Goal: Information Seeking & Learning: Understand process/instructions

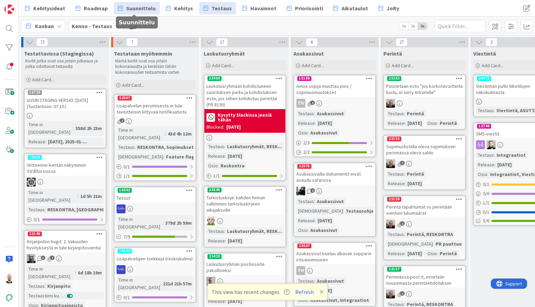
click at [132, 10] on span "Suunnittelu" at bounding box center [140, 8] width 29 height 8
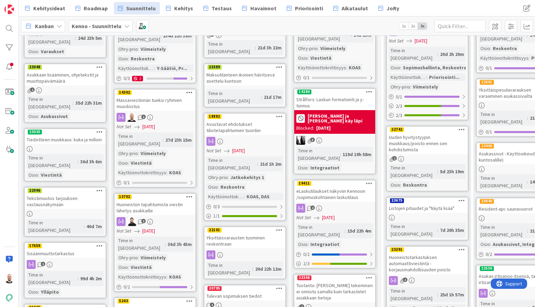
scroll to position [194, 0]
click at [150, 96] on div "Massaviestinnän tueksi ryhmien muodostus" at bounding box center [154, 103] width 81 height 15
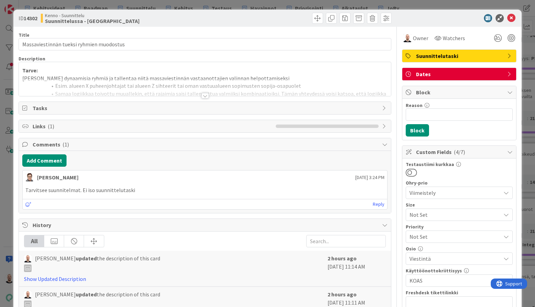
click at [205, 98] on div at bounding box center [205, 95] width 8 height 5
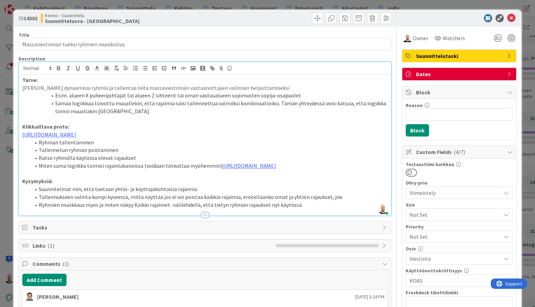
click at [134, 154] on li "Tallennetun ryhmän poistaminen" at bounding box center [208, 150] width 357 height 8
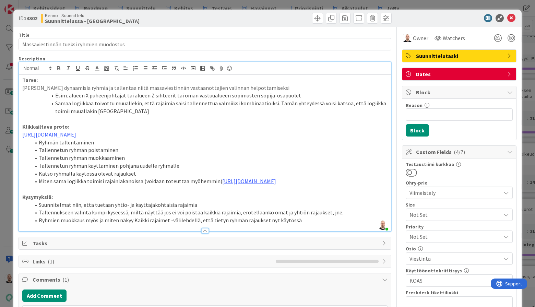
click at [295, 185] on li "Miten sama logiikka toimisi rajainlakanoissa (voidaan toteuttaa myöhemmin) http…" at bounding box center [208, 181] width 357 height 8
click at [187, 177] on li "Katso ryhmällä käytössä olevat rajaukset" at bounding box center [208, 174] width 357 height 8
click at [220, 185] on li "Miten sama logiikka toimisi rajainlakanoissa (voidaan toteuttaa myöhemmin) http…" at bounding box center [208, 181] width 357 height 8
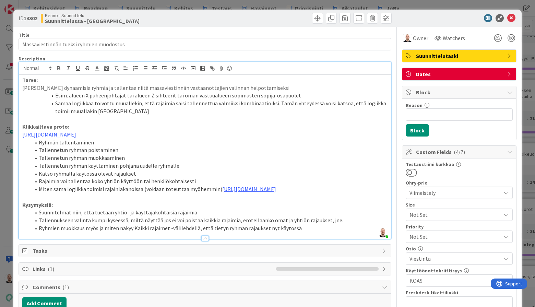
click at [137, 185] on li "Rajaimia voi tallentaa koko yhtiön käyttöön tai henkilökohtaisesti" at bounding box center [208, 181] width 357 height 8
click at [241, 185] on li "Rajaimia voi tallentaa koko yhtiön käyttöön (admin-käyttäjät) tai henkilökohtai…" at bounding box center [208, 181] width 357 height 8
click at [304, 232] on li "Ryhmien muokkaus myös ja miten näkyy Kaikki rajaimet -välilehdellä, että tietyn…" at bounding box center [208, 228] width 357 height 8
click at [106, 68] on polyline at bounding box center [107, 68] width 2 height 3
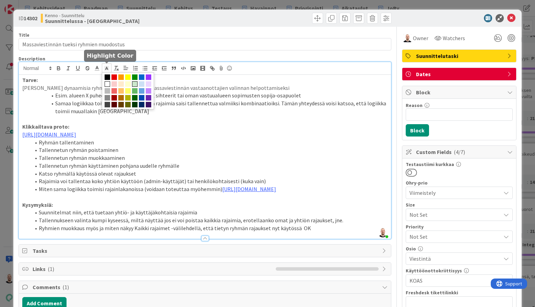
click at [136, 84] on span at bounding box center [134, 83] width 5 height 5
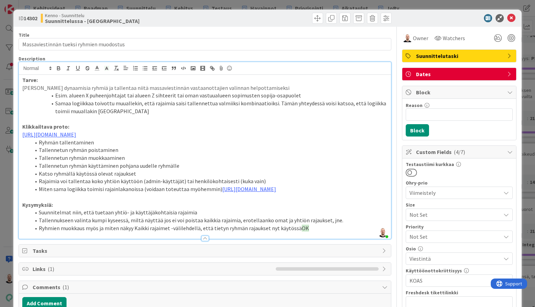
click at [309, 224] on li "Tallennukseen valinta kumpi kyseessä, miltä näyttää jos ei voi poistaa kaikkia …" at bounding box center [208, 220] width 357 height 8
click at [310, 232] on li "Ryhmien muokkaus myös ja miten näkyy Kaikki rajaimet -välilehdellä, että tietyn…" at bounding box center [208, 228] width 357 height 8
drag, startPoint x: 294, startPoint y: 245, endPoint x: 312, endPoint y: 245, distance: 18.2
click at [312, 232] on li "Ryhmien muokkaus myös ja miten näkyy Kaikki rajaimet -välilehdellä, että tietyn…" at bounding box center [208, 228] width 357 height 8
copy li "Ryhmien muokkaus myös ja miten näkyy Kaikki rajaimet -välilehdellä, että tietyn…"
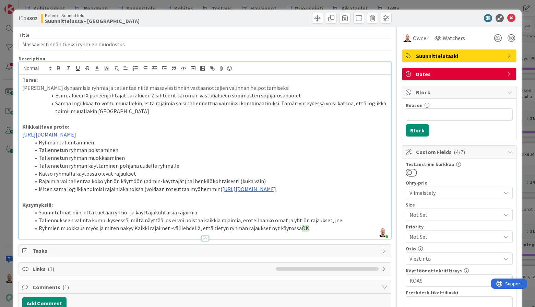
click at [225, 216] on li "Suunnitelmat niin, että tuetaan yhtiö- ja käyttäjäkohtaisia rajaimia" at bounding box center [208, 212] width 357 height 8
click at [258, 224] on li "Tallennukseen valinta kumpi kyseessä, miltä näyttää jos ei voi poistaa kaikkia …" at bounding box center [208, 220] width 357 height 8
click at [268, 185] on li "Rajaimia voi tallentaa koko yhtiön käyttöön (admin-käyttäjät) tai henkilökohtai…" at bounding box center [208, 181] width 357 height 8
click at [340, 224] on li "Tallennukseen valinta kumpi kyseessä, miltä näyttää jos ei voi poistaa kaikkia …" at bounding box center [208, 220] width 357 height 8
click at [107, 74] on div at bounding box center [205, 68] width 372 height 13
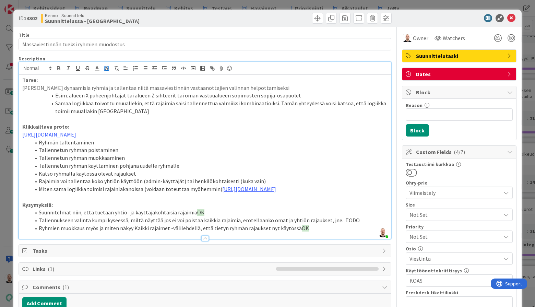
click at [107, 72] on span at bounding box center [107, 67] width 10 height 9
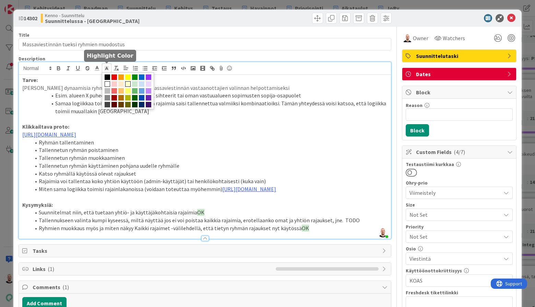
click at [128, 81] on span at bounding box center [127, 83] width 5 height 5
click at [172, 161] on li "Tallennetun ryhmän muokkaaminen" at bounding box center [208, 158] width 357 height 8
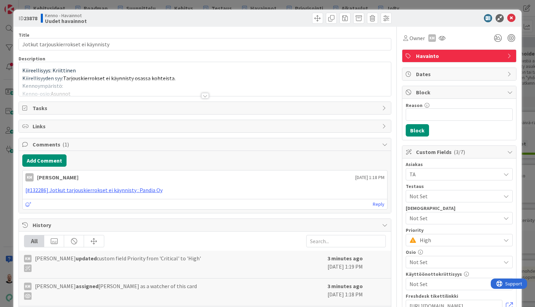
click at [206, 95] on div at bounding box center [205, 95] width 8 height 5
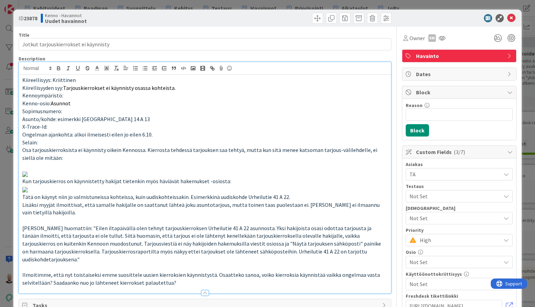
click at [303, 5] on div "ID 23878 Kenno - Havainnot Uudet havainnot Title 37 / 128 Jotkut tarjouskierrok…" at bounding box center [267, 153] width 535 height 307
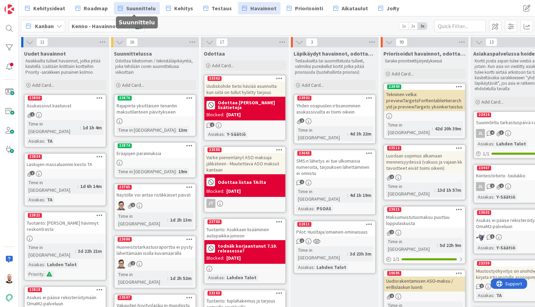
click at [134, 10] on span "Suunnittelu" at bounding box center [140, 8] width 29 height 8
